Goal: Task Accomplishment & Management: Use online tool/utility

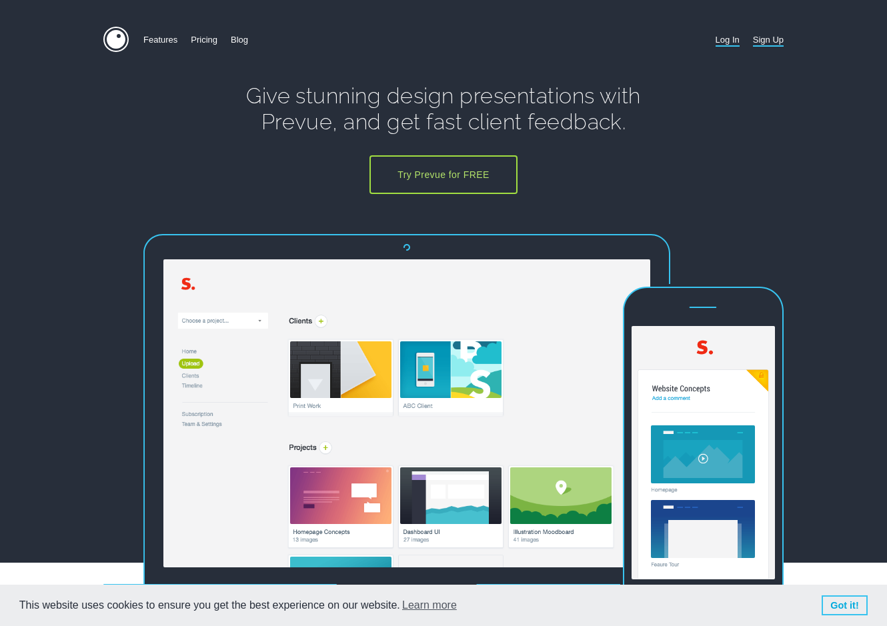
click at [721, 37] on link "Log In" at bounding box center [727, 40] width 24 height 26
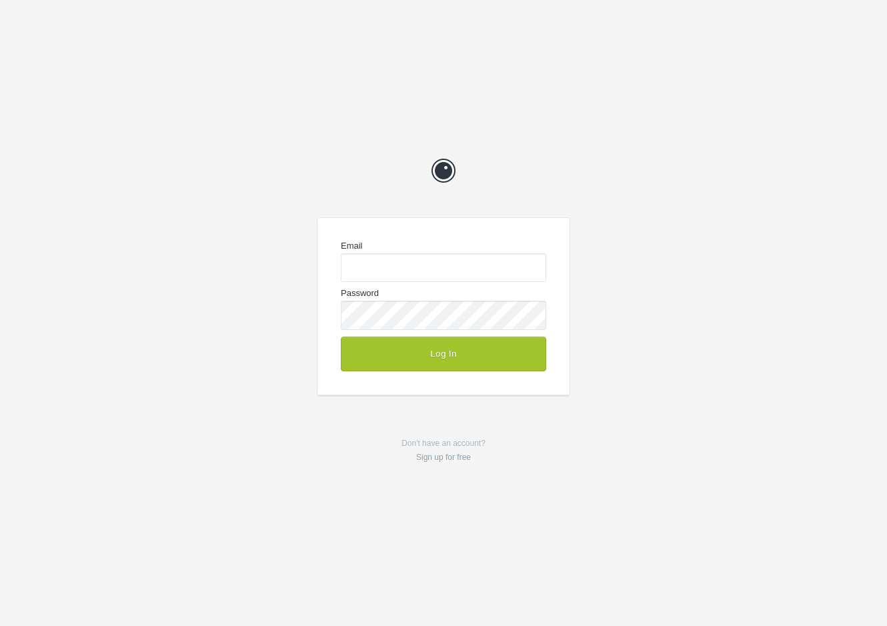
type input "[EMAIL_ADDRESS][DOMAIN_NAME]"
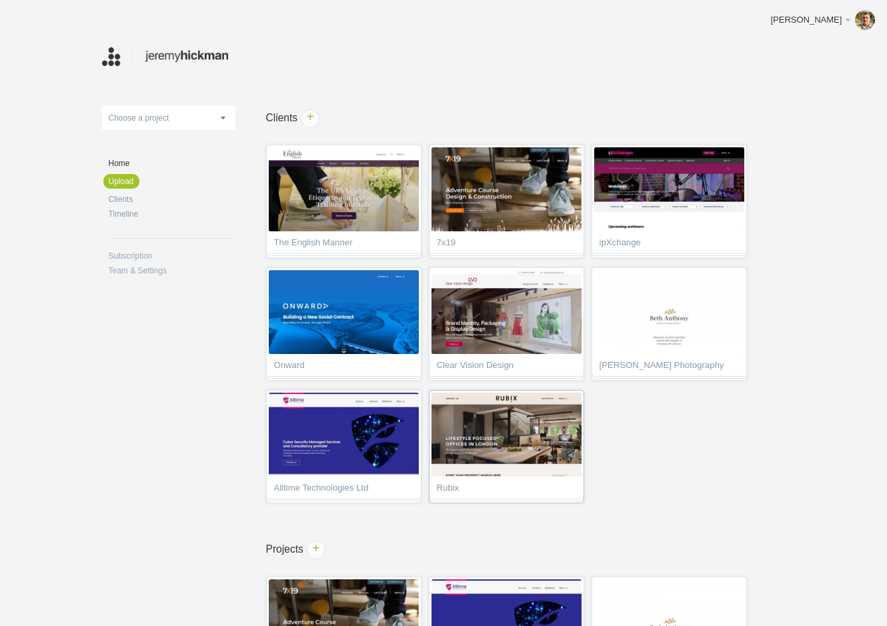
click at [531, 435] on img at bounding box center [506, 435] width 150 height 84
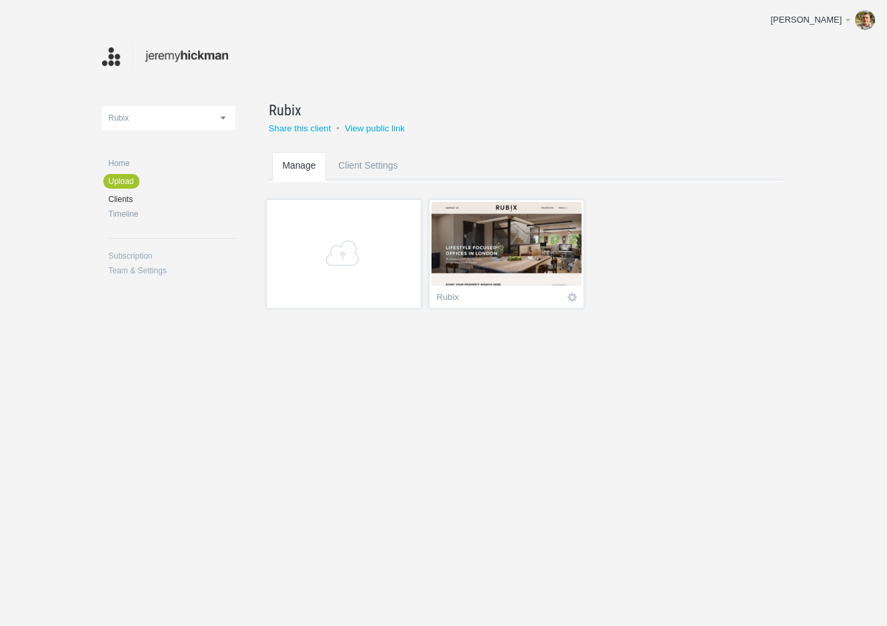
click at [519, 293] on div "Rubix" at bounding box center [498, 299] width 123 height 13
click at [519, 243] on img at bounding box center [506, 244] width 150 height 84
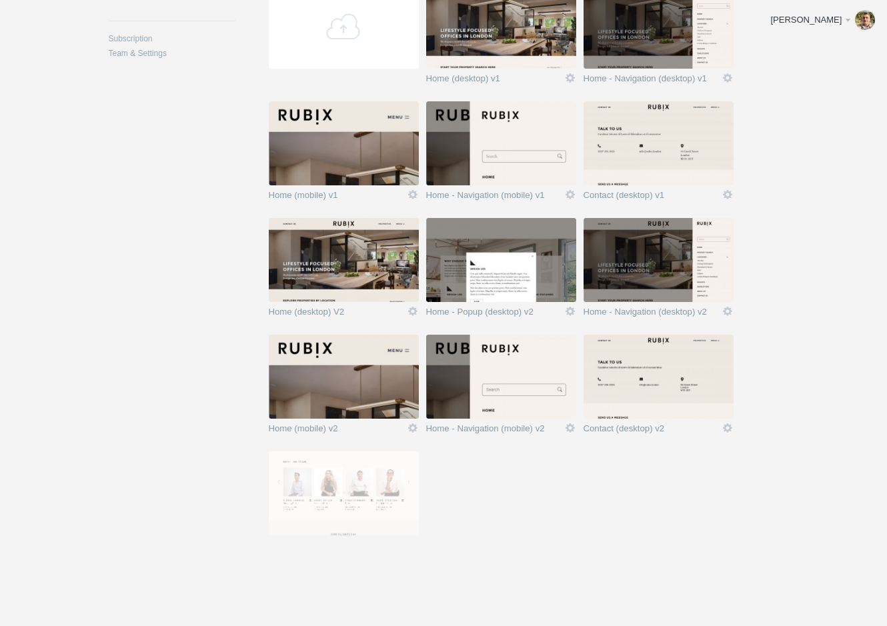
scroll to position [216, 0]
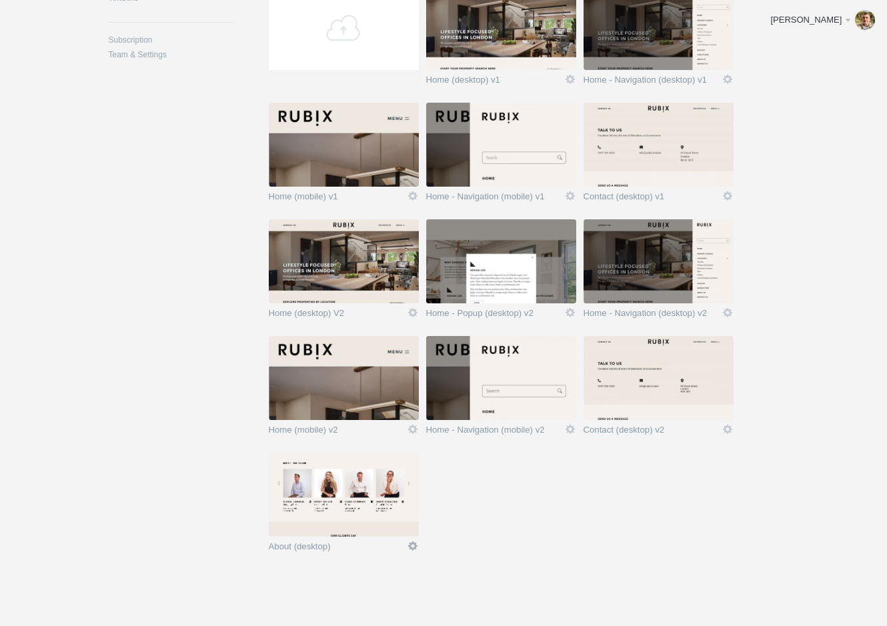
click at [414, 545] on link "Edit" at bounding box center [413, 546] width 12 height 12
click at [404, 487] on link "Edit / Replace" at bounding box center [386, 490] width 81 height 15
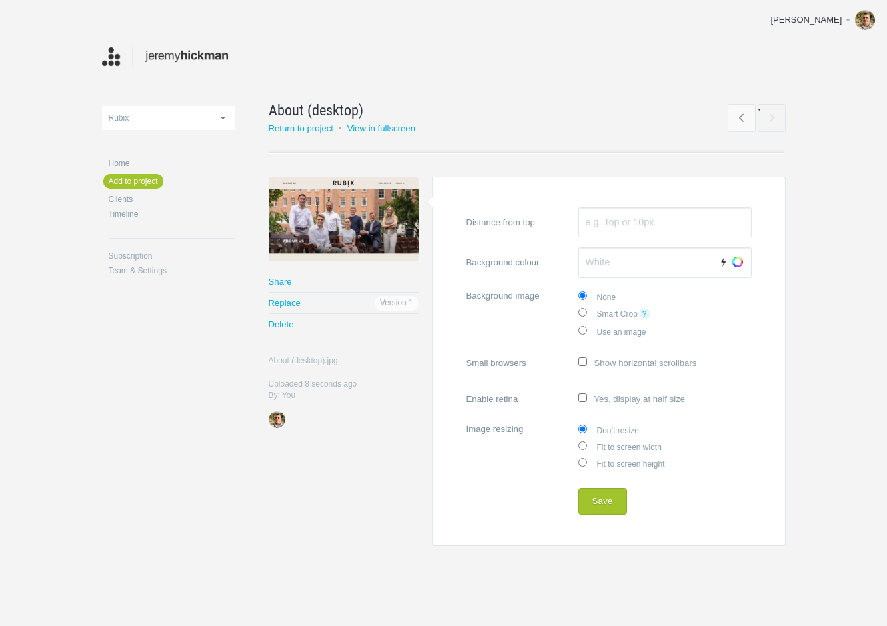
click at [619, 447] on label "Fit to screen width" at bounding box center [664, 446] width 173 height 17
click at [601, 443] on label "Fit to screen width" at bounding box center [664, 446] width 173 height 17
click at [587, 443] on input "Fit to screen width" at bounding box center [582, 445] width 9 height 9
radio input "true"
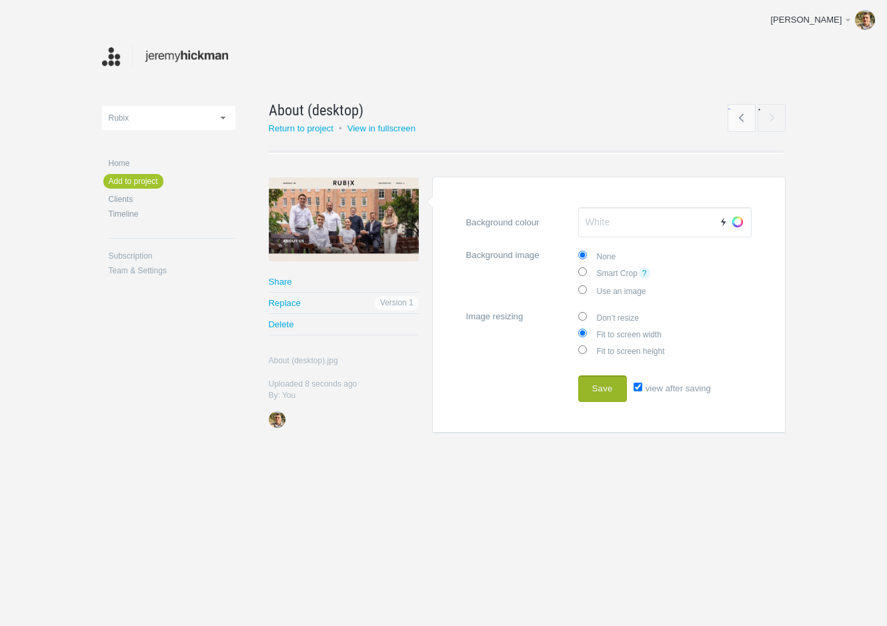
click at [599, 384] on button "Save" at bounding box center [602, 388] width 49 height 27
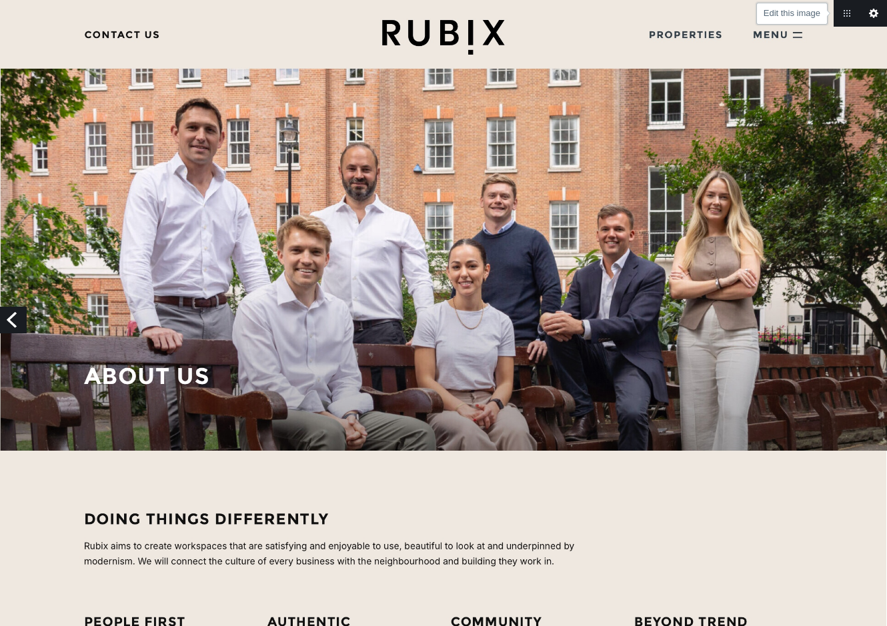
click at [871, 12] on link "Edit this image" at bounding box center [873, 13] width 27 height 27
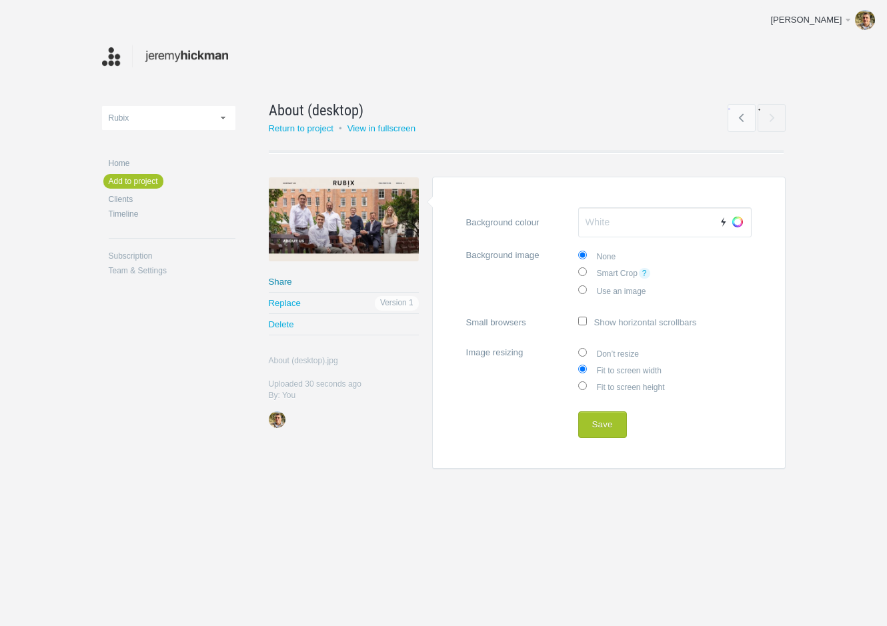
click at [289, 282] on link "Share" at bounding box center [344, 281] width 150 height 21
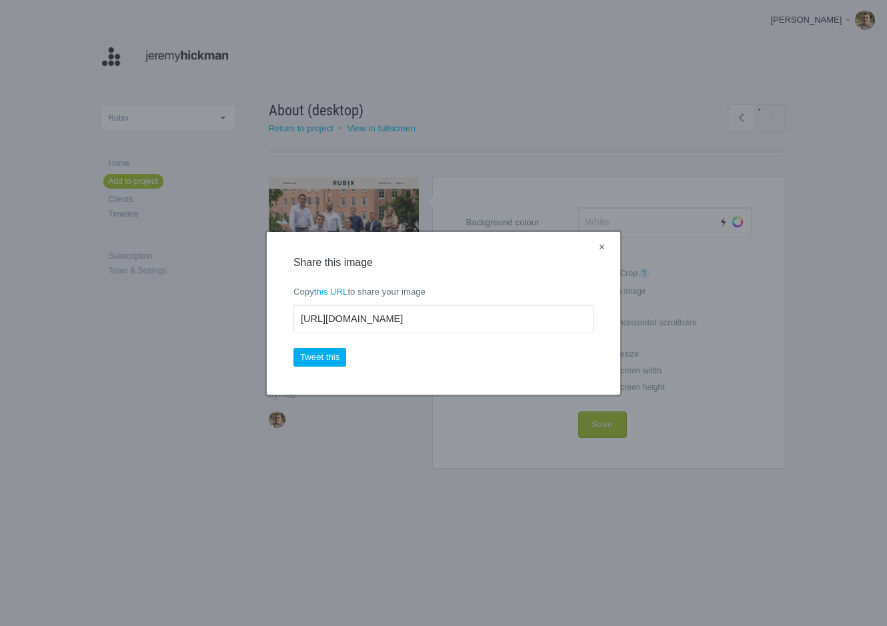
click at [599, 245] on link "×" at bounding box center [601, 247] width 17 height 17
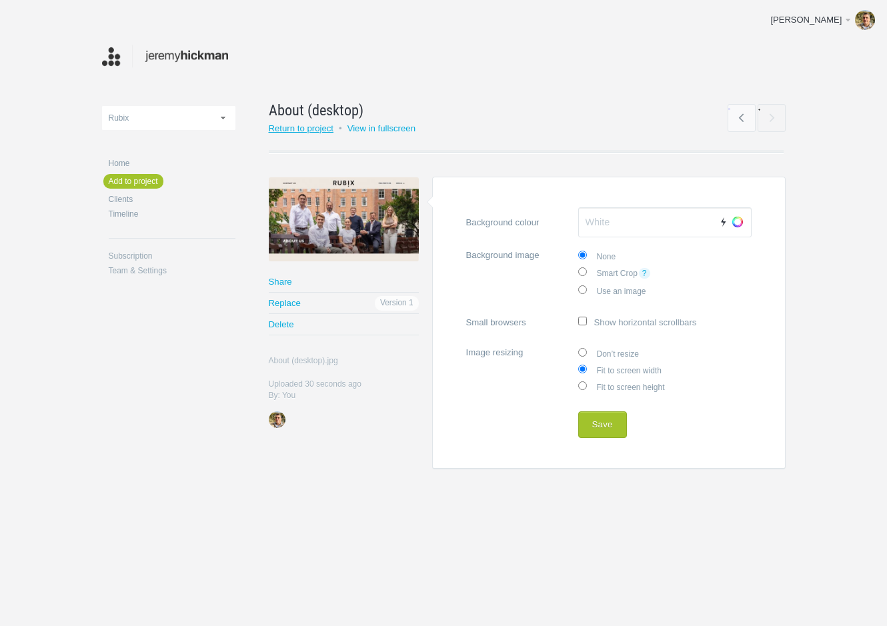
click at [333, 127] on link "Return to project" at bounding box center [301, 128] width 65 height 10
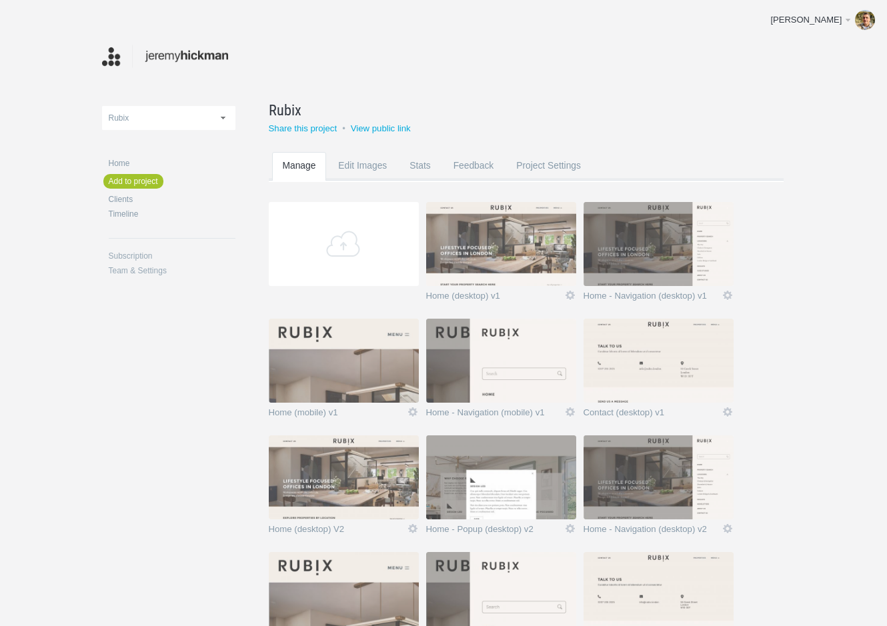
scroll to position [222, 0]
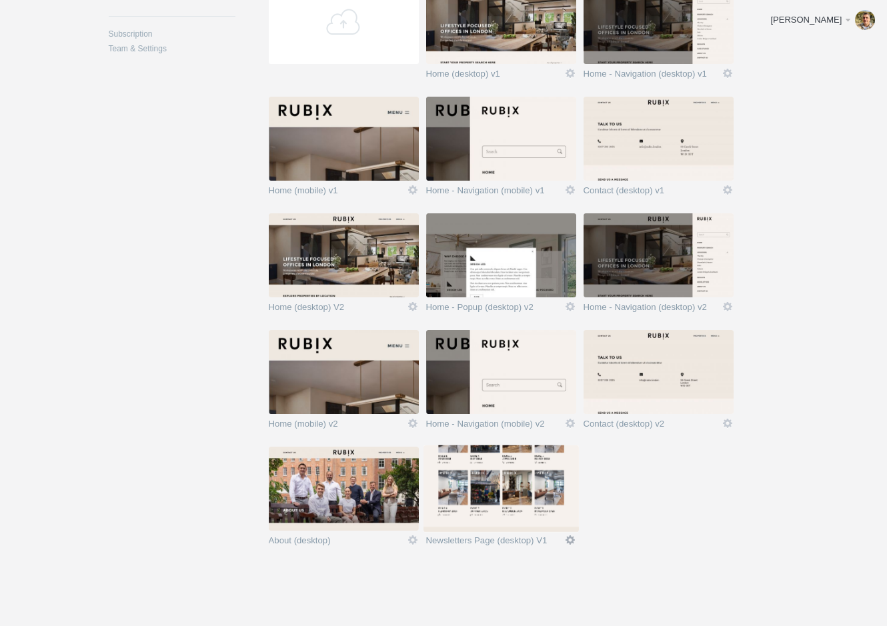
click at [569, 539] on link "Edit" at bounding box center [570, 540] width 12 height 12
click at [559, 483] on link "Edit / Replace" at bounding box center [543, 484] width 81 height 15
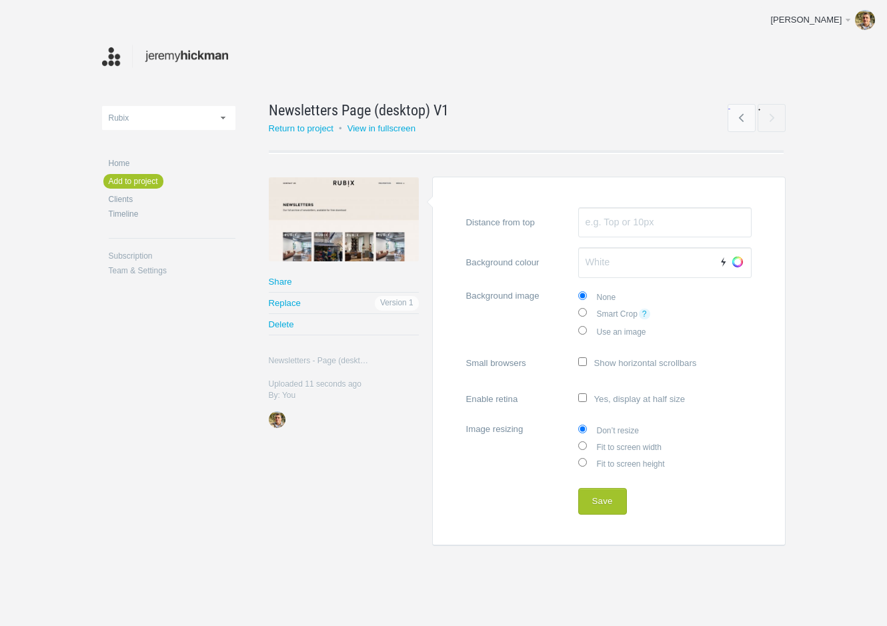
click at [613, 446] on label "Fit to screen width" at bounding box center [664, 446] width 173 height 17
click at [587, 446] on input "Fit to screen width" at bounding box center [582, 445] width 9 height 9
radio input "true"
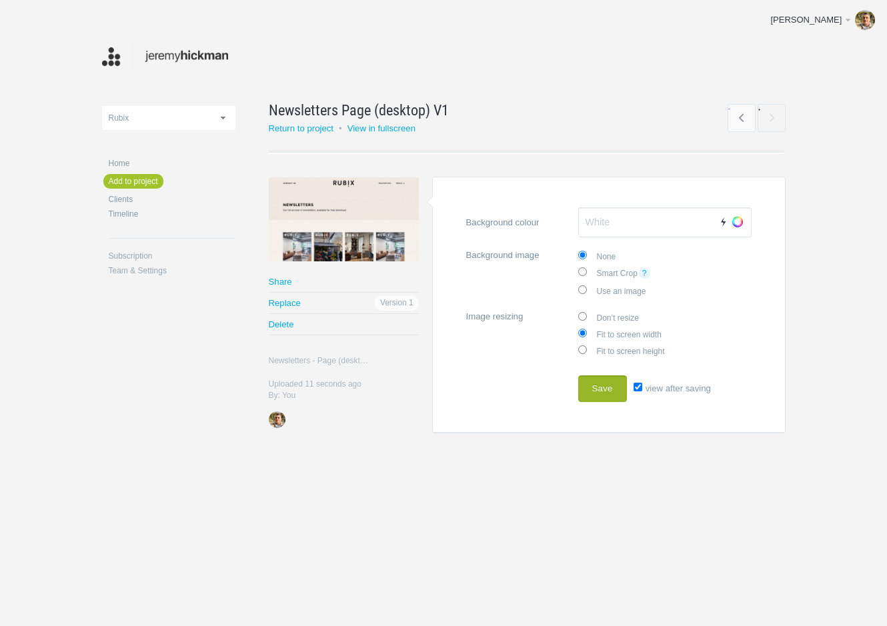
click at [614, 376] on button "Save" at bounding box center [602, 388] width 49 height 27
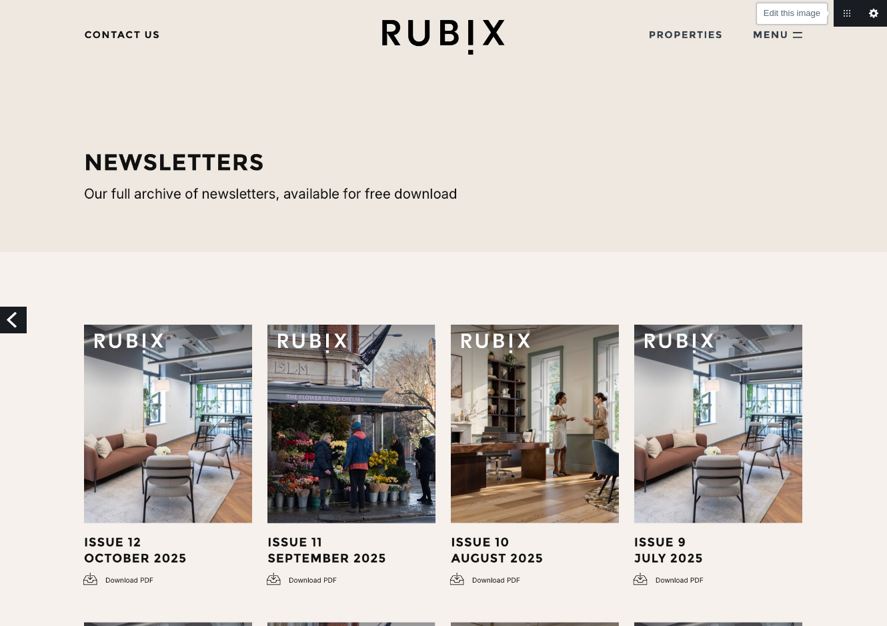
click at [876, 14] on link "Edit this image" at bounding box center [873, 13] width 27 height 27
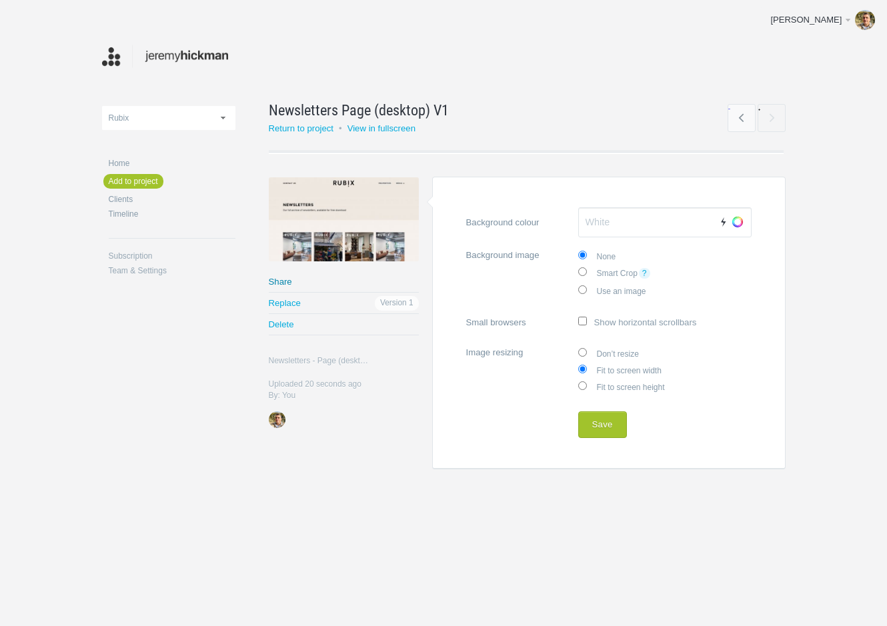
click at [285, 280] on link "Share" at bounding box center [344, 281] width 150 height 21
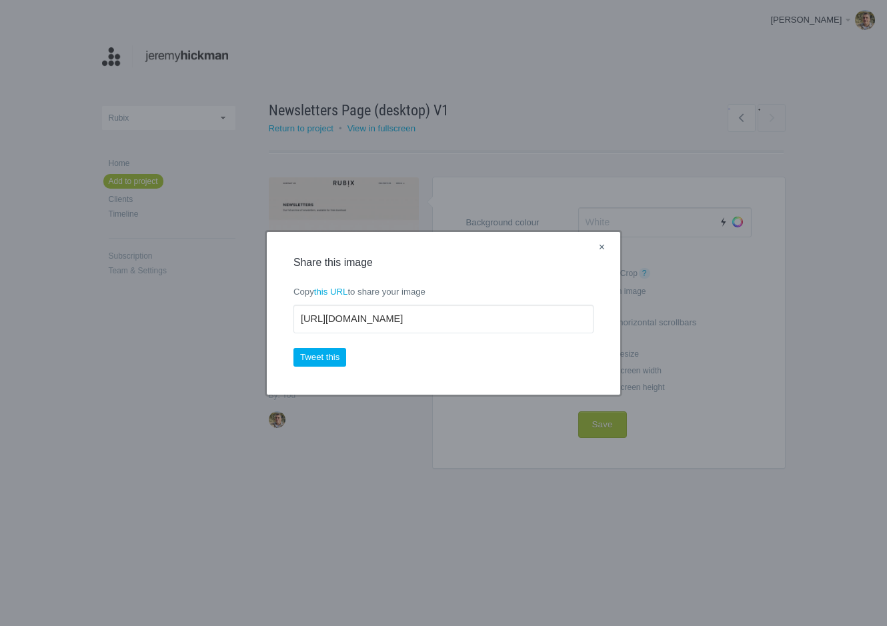
click at [600, 247] on link "×" at bounding box center [601, 247] width 17 height 17
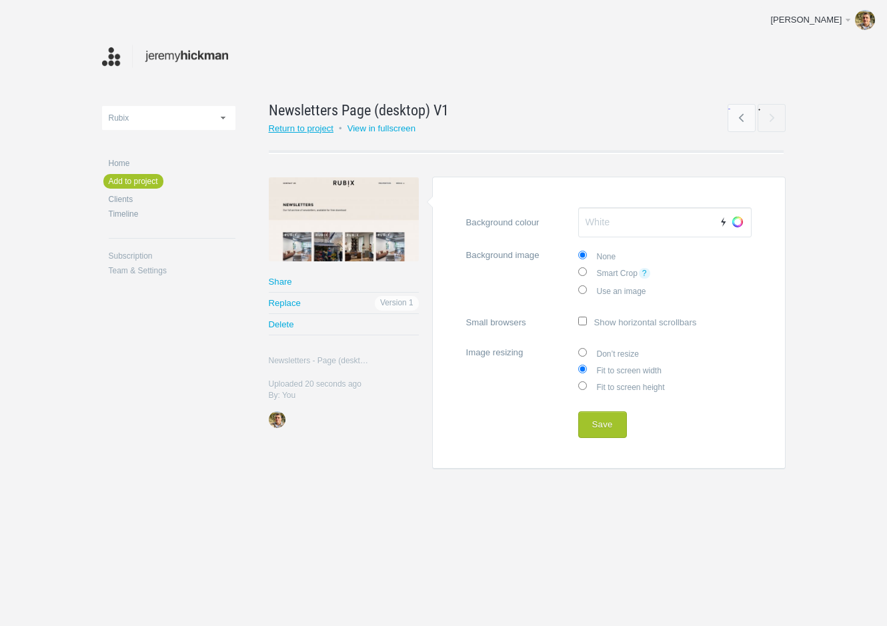
click at [317, 127] on link "Return to project" at bounding box center [301, 128] width 65 height 10
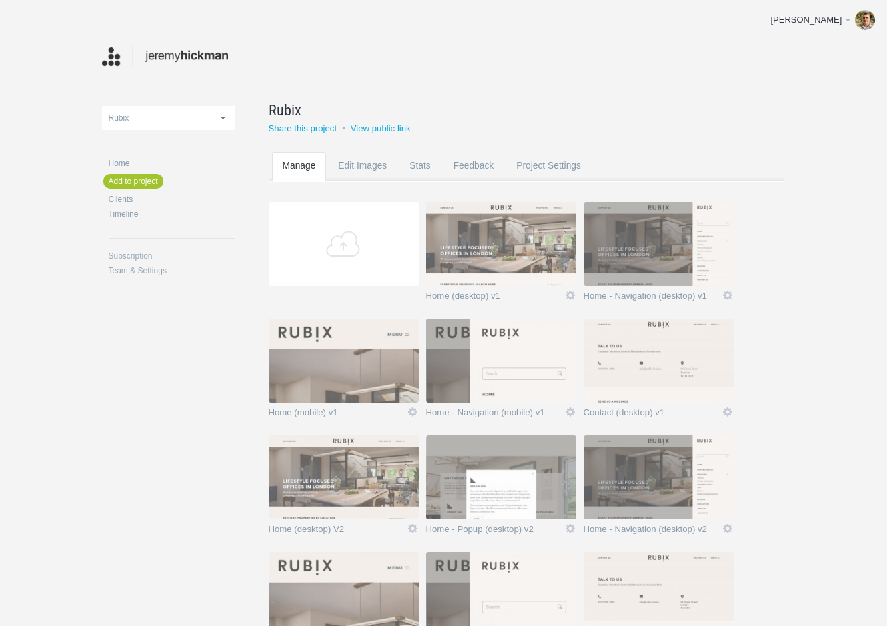
scroll to position [222, 0]
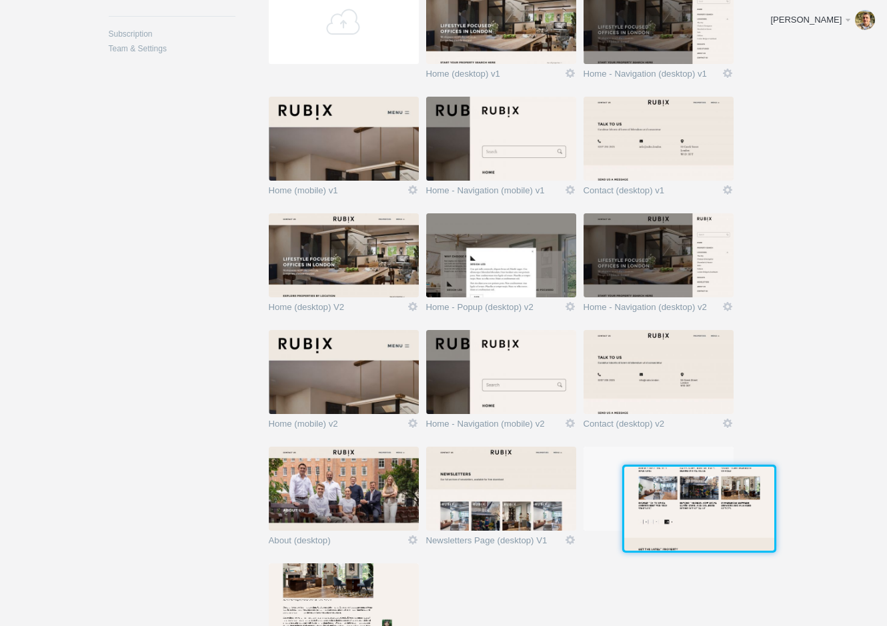
drag, startPoint x: 335, startPoint y: 575, endPoint x: 685, endPoint y: 469, distance: 366.3
click at [685, 469] on img at bounding box center [699, 509] width 150 height 84
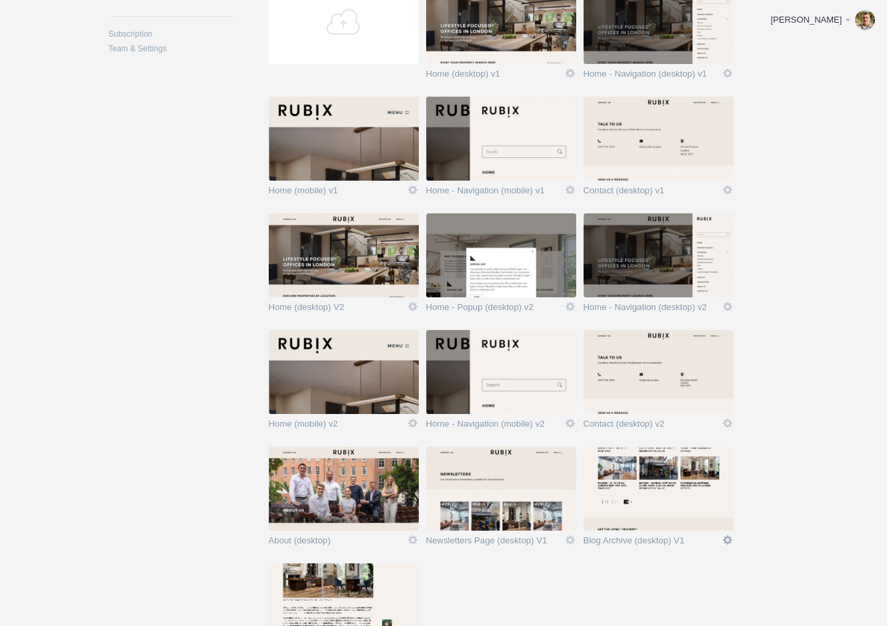
click at [727, 537] on link "Edit" at bounding box center [727, 540] width 12 height 12
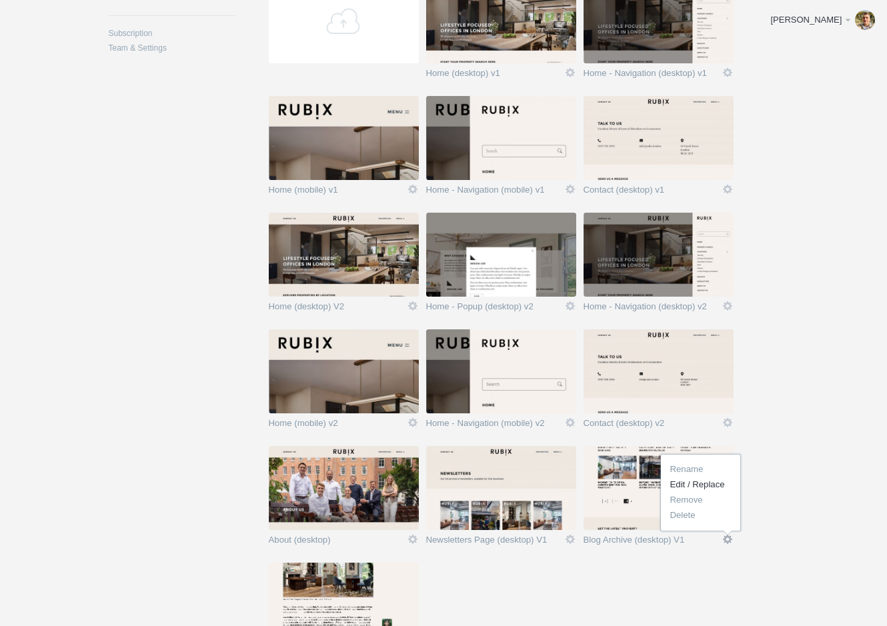
click at [707, 485] on link "Edit / Replace" at bounding box center [701, 484] width 81 height 15
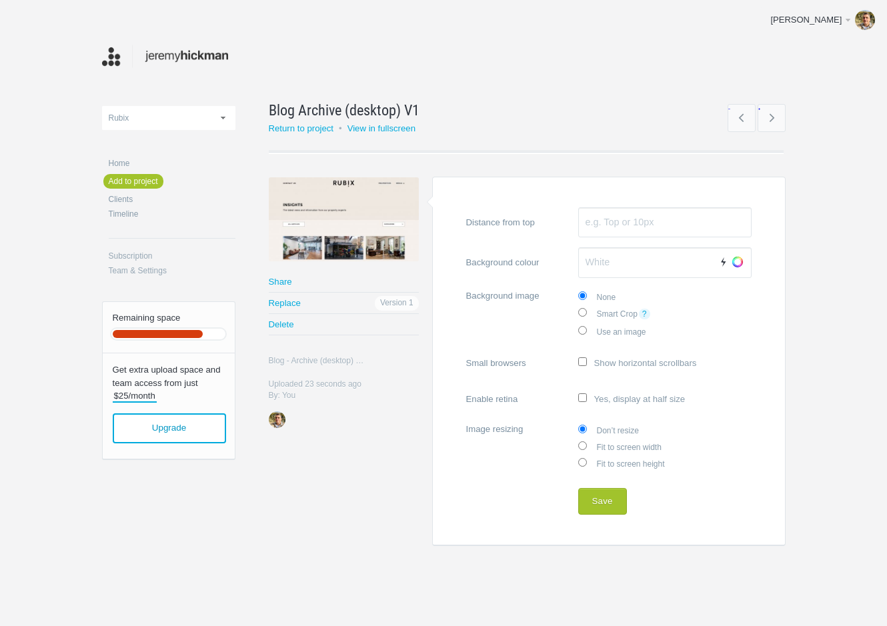
click at [615, 449] on label "Fit to screen width" at bounding box center [664, 446] width 173 height 17
click at [587, 449] on input "Fit to screen width" at bounding box center [582, 445] width 9 height 9
radio input "true"
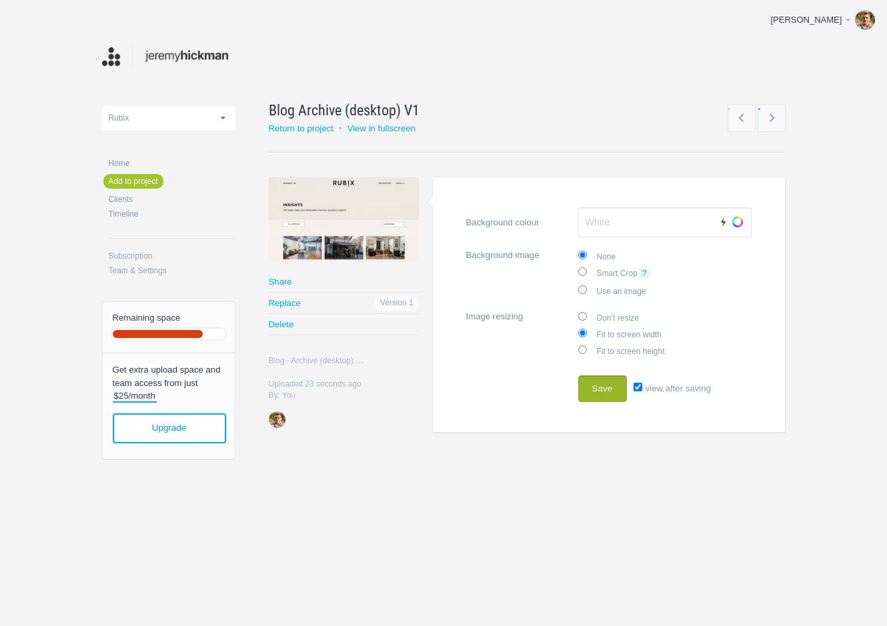
click at [609, 391] on button "Save" at bounding box center [602, 388] width 49 height 27
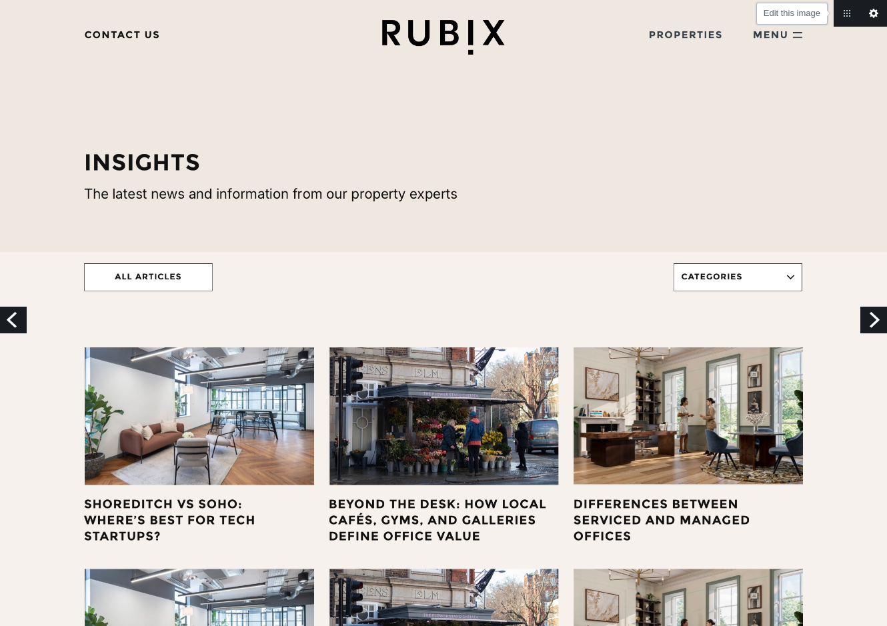
drag, startPoint x: 874, startPoint y: 13, endPoint x: 818, endPoint y: 55, distance: 69.6
click at [874, 13] on link "Edit this image" at bounding box center [873, 13] width 27 height 27
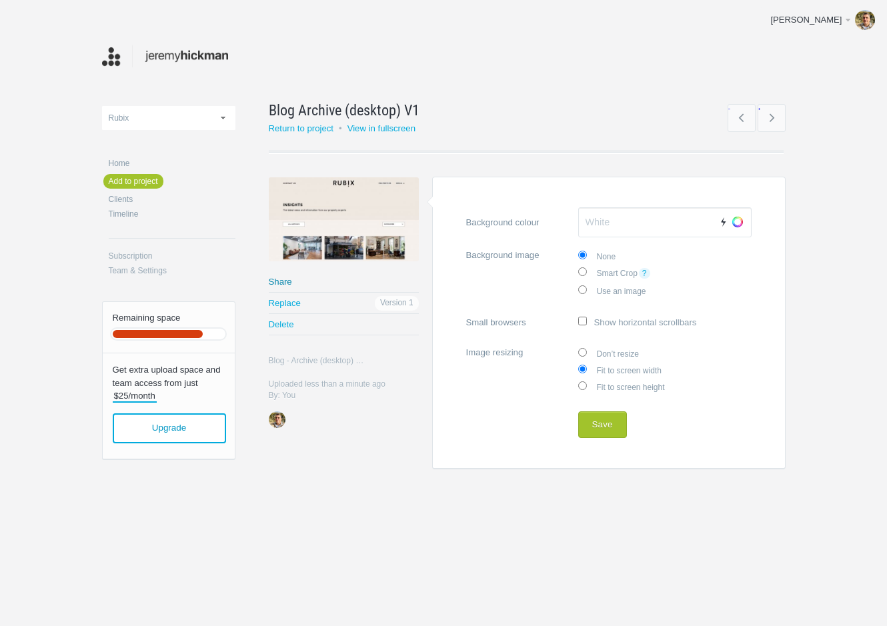
click at [283, 277] on link "Share" at bounding box center [344, 281] width 150 height 21
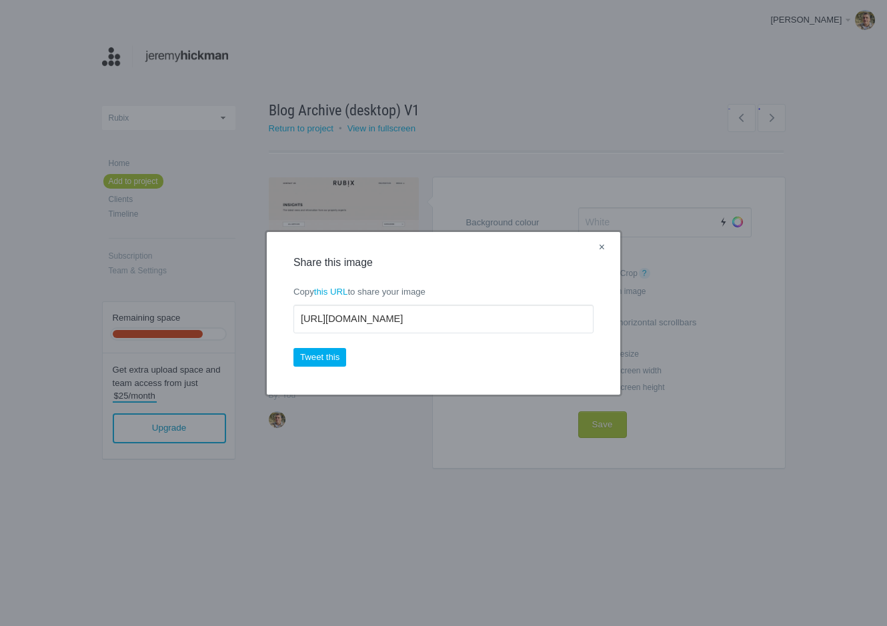
click at [603, 247] on link "×" at bounding box center [601, 247] width 17 height 17
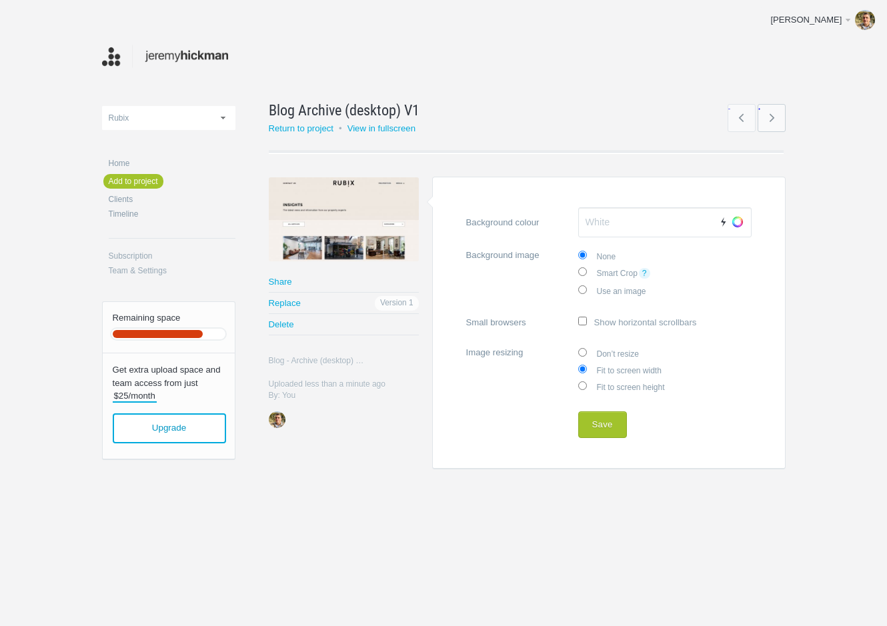
click at [774, 119] on link "→" at bounding box center [771, 118] width 28 height 28
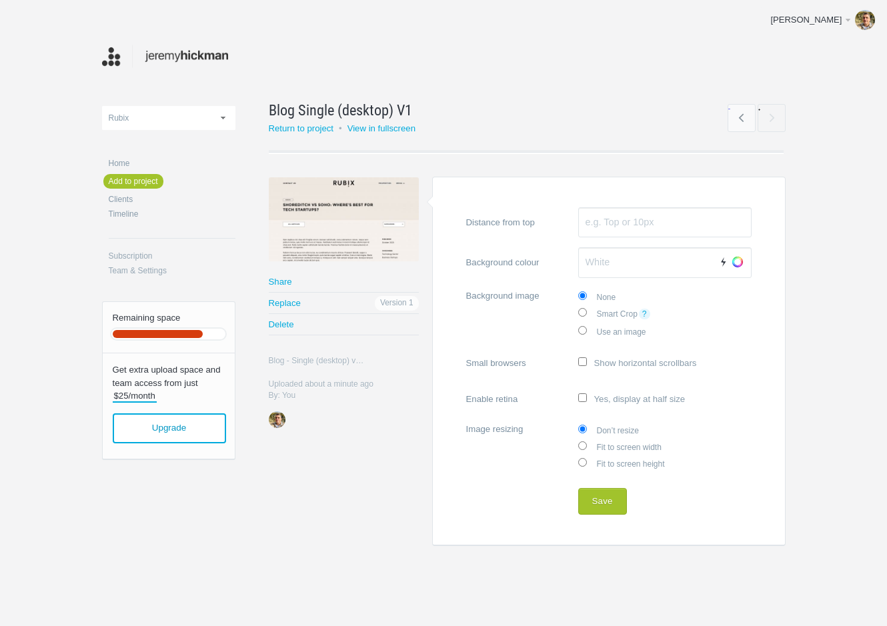
click at [607, 449] on label "Fit to screen width" at bounding box center [664, 446] width 173 height 17
click at [587, 449] on input "Fit to screen width" at bounding box center [582, 445] width 9 height 9
radio input "true"
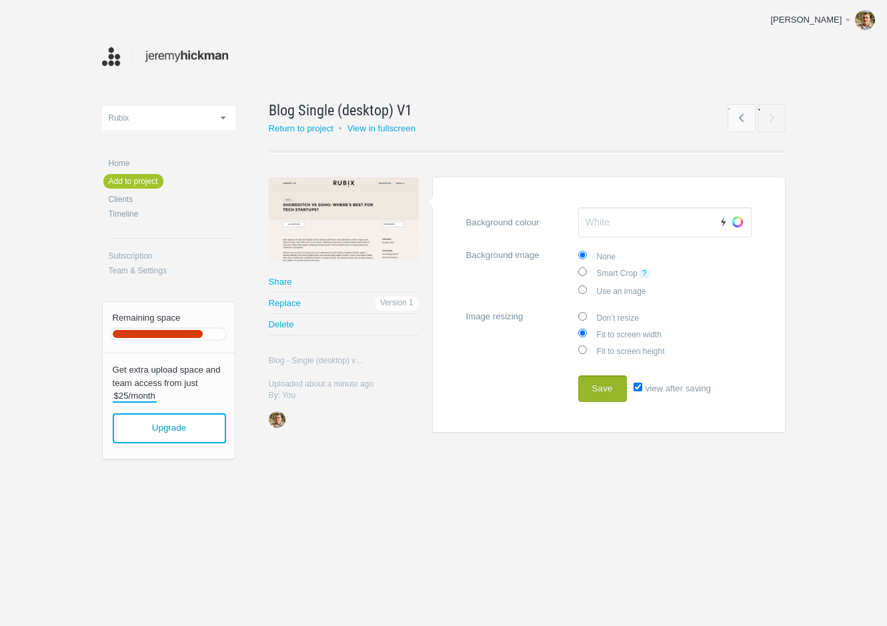
click at [615, 388] on button "Save" at bounding box center [602, 388] width 49 height 27
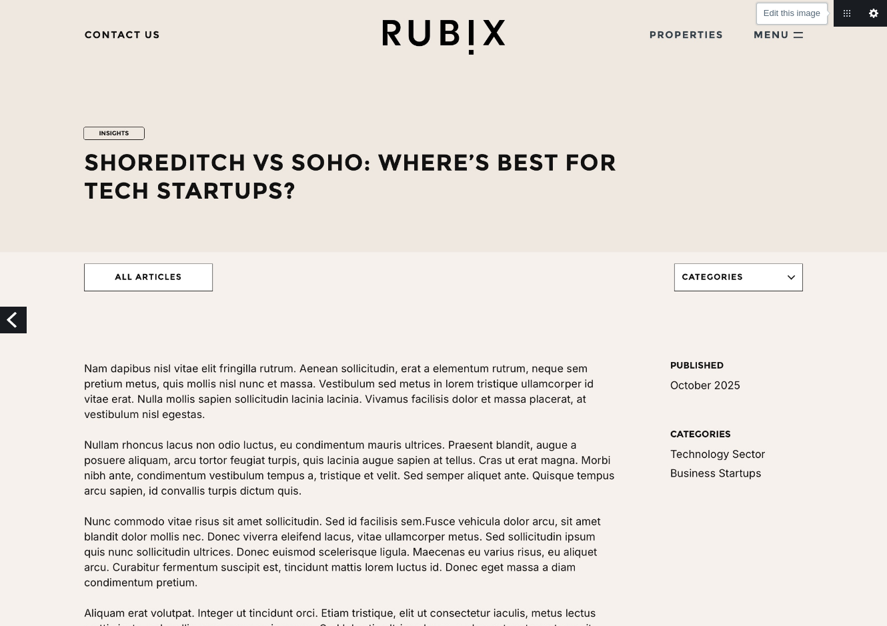
click at [872, 11] on link "Edit this image" at bounding box center [873, 13] width 27 height 27
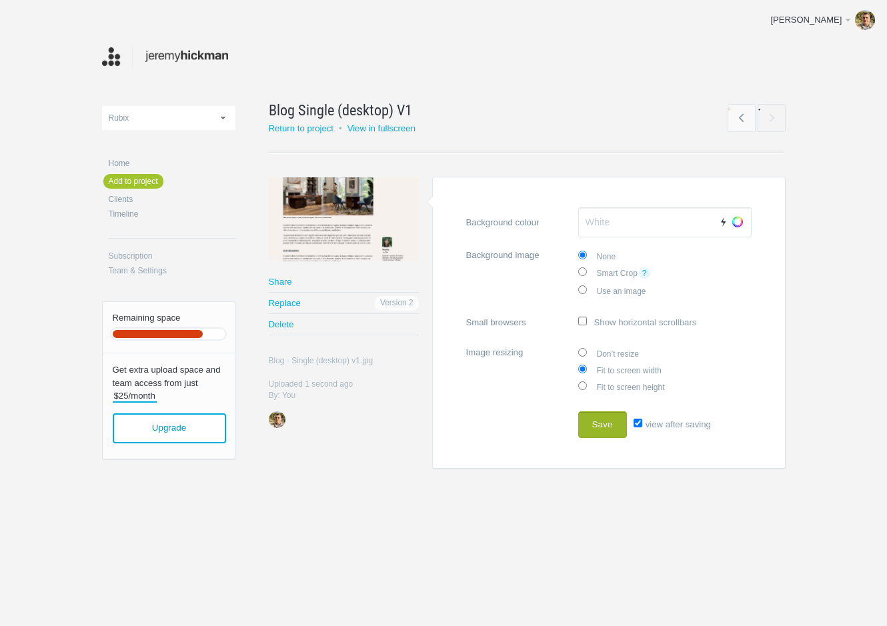
click at [611, 424] on button "Save" at bounding box center [602, 424] width 49 height 27
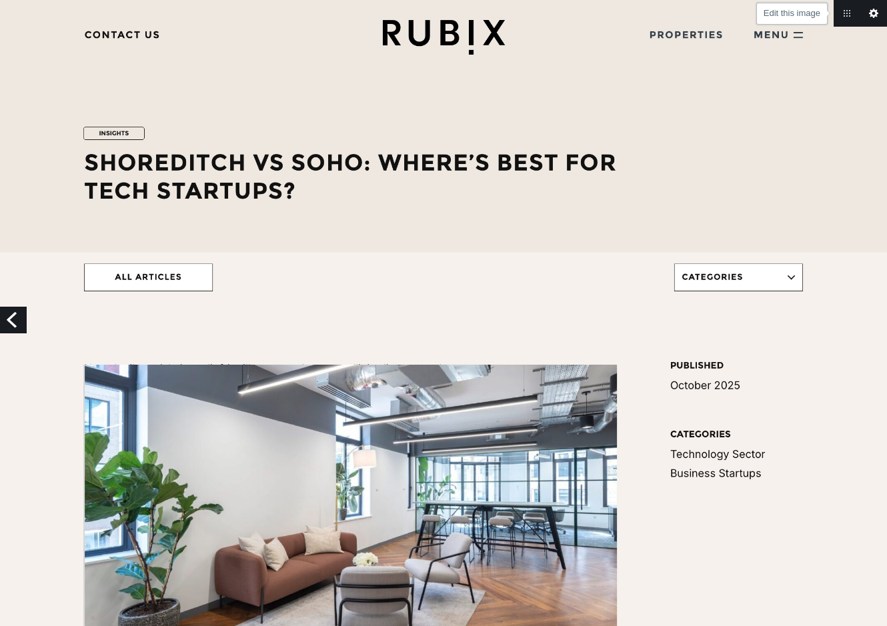
click at [873, 12] on link "Edit this image" at bounding box center [873, 13] width 27 height 27
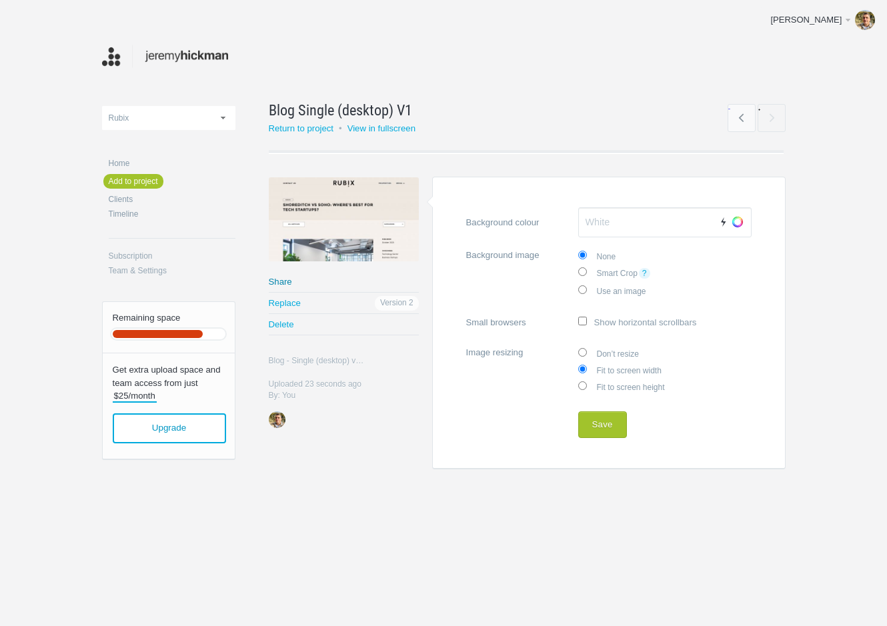
click at [281, 284] on link "Share" at bounding box center [344, 281] width 150 height 21
